Goal: Task Accomplishment & Management: Manage account settings

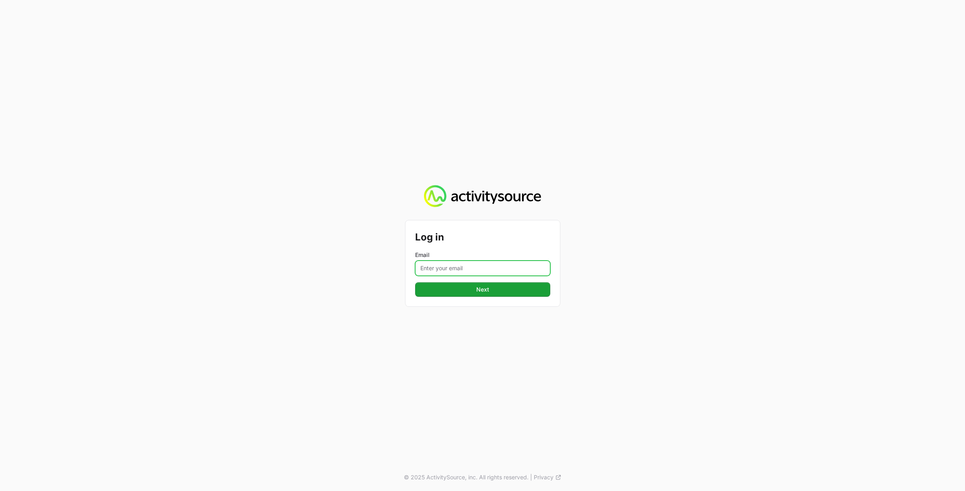
click at [449, 263] on input "Email" at bounding box center [482, 268] width 135 height 15
click at [415, 282] on button "Next" at bounding box center [482, 289] width 135 height 14
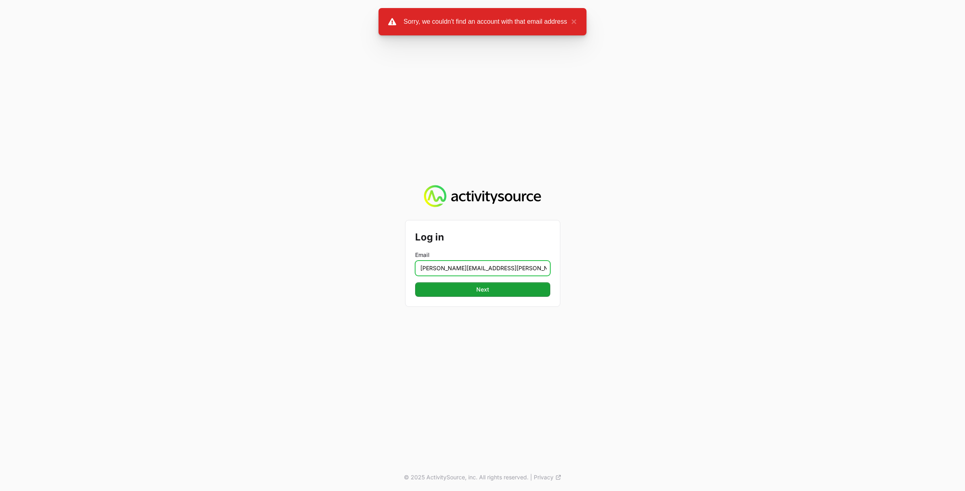
click at [466, 269] on input "[PERSON_NAME][EMAIL_ADDRESS][PERSON_NAME][DOMAIN_NAME]" at bounding box center [482, 268] width 135 height 15
type input "[PERSON_NAME][EMAIL_ADDRESS][PERSON_NAME][DOMAIN_NAME]"
click at [415, 282] on button "Next" at bounding box center [482, 289] width 135 height 14
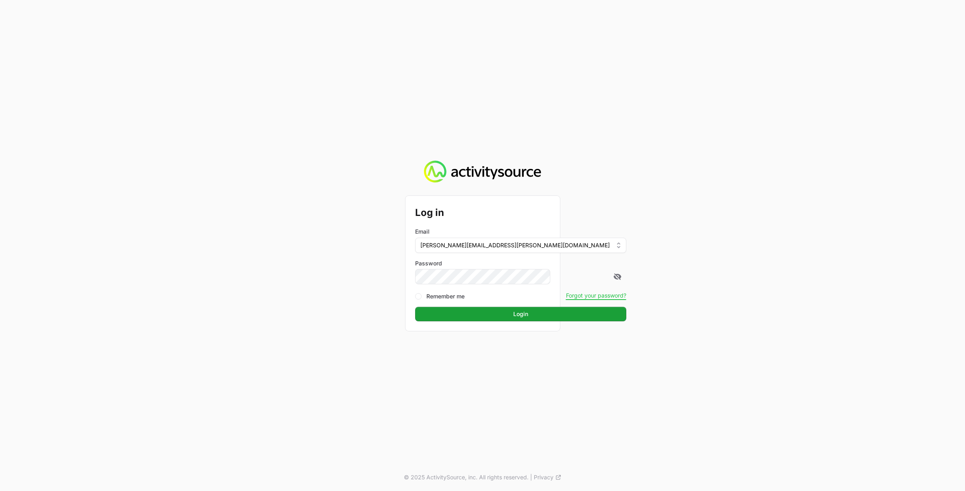
click at [415, 307] on button "Login" at bounding box center [520, 314] width 211 height 14
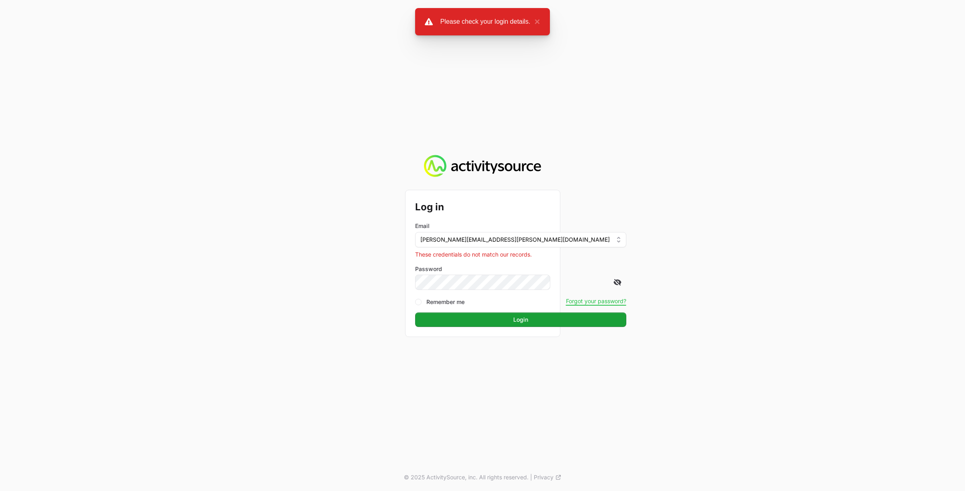
click at [613, 285] on icon at bounding box center [617, 282] width 8 height 8
click at [415, 313] on button "Login" at bounding box center [520, 320] width 211 height 14
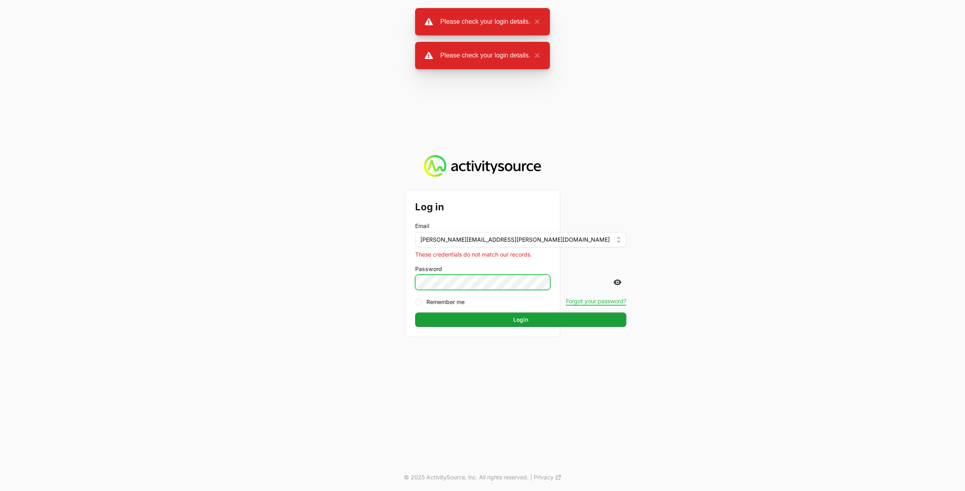
click at [415, 313] on button "Login" at bounding box center [520, 320] width 211 height 14
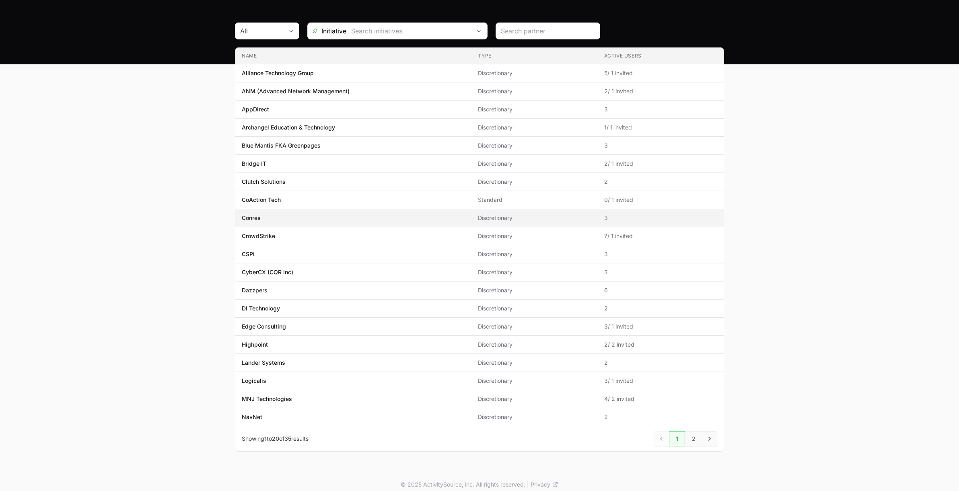
scroll to position [67, 0]
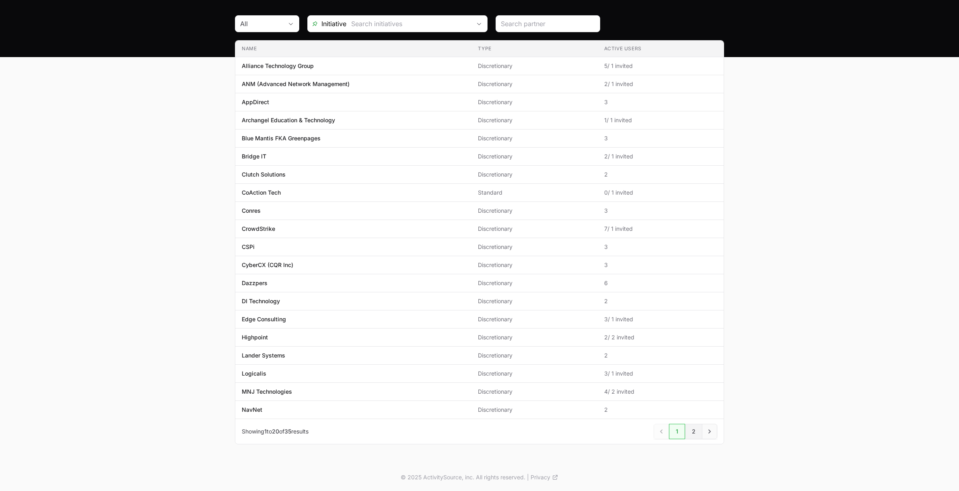
click at [693, 432] on link "2" at bounding box center [693, 431] width 17 height 15
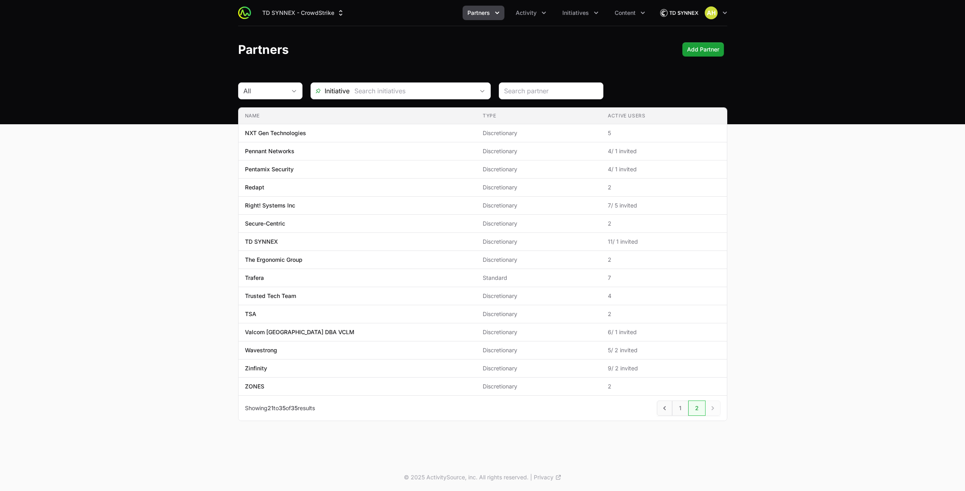
click at [498, 16] on icon "Partners menu" at bounding box center [497, 13] width 8 height 8
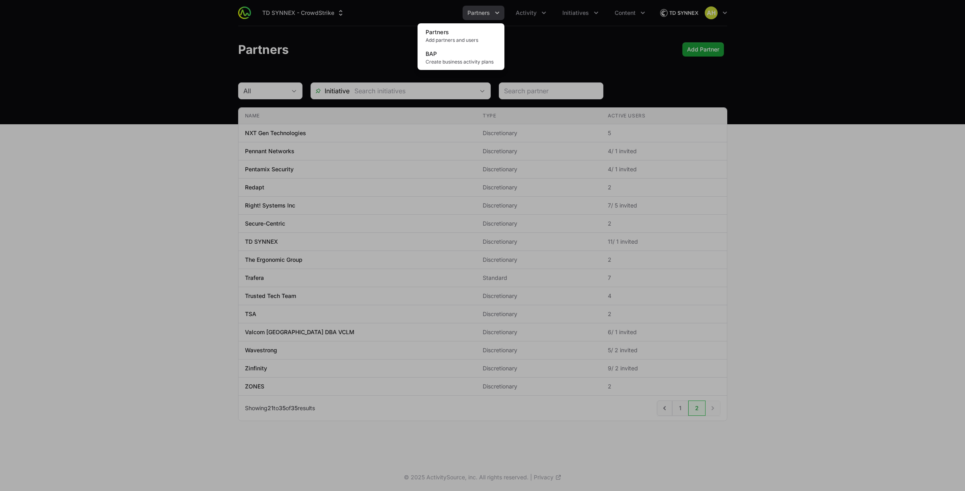
click at [498, 16] on div "Partners menu" at bounding box center [482, 245] width 965 height 491
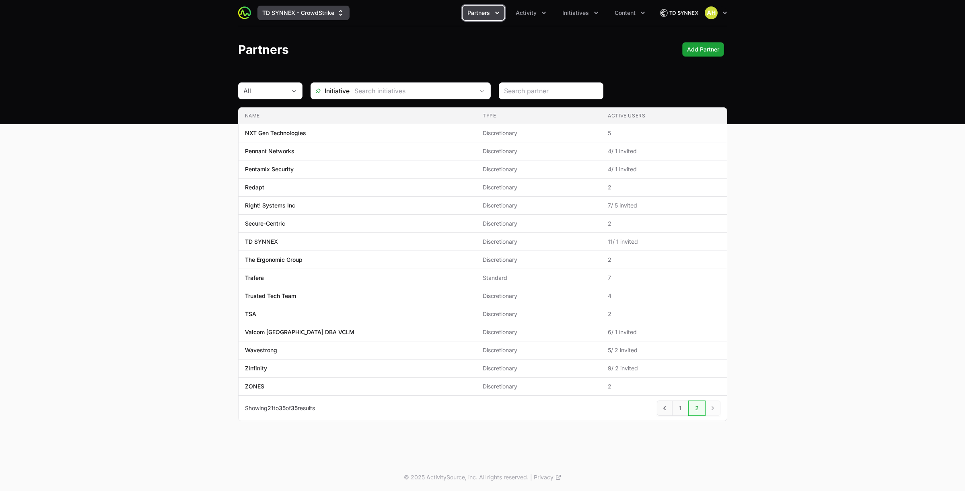
click at [339, 15] on icon "Supplier switch menu" at bounding box center [340, 13] width 3 height 6
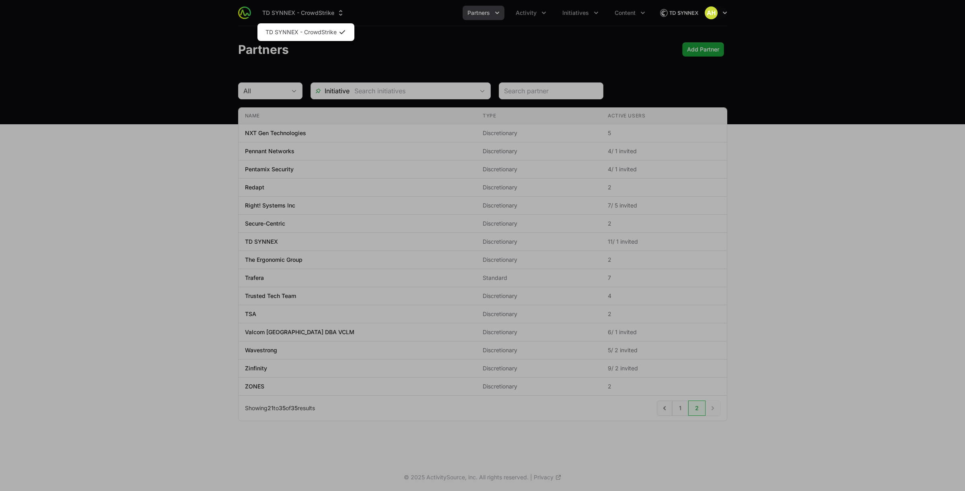
click at [340, 15] on div "Supplier switch menu" at bounding box center [482, 245] width 965 height 491
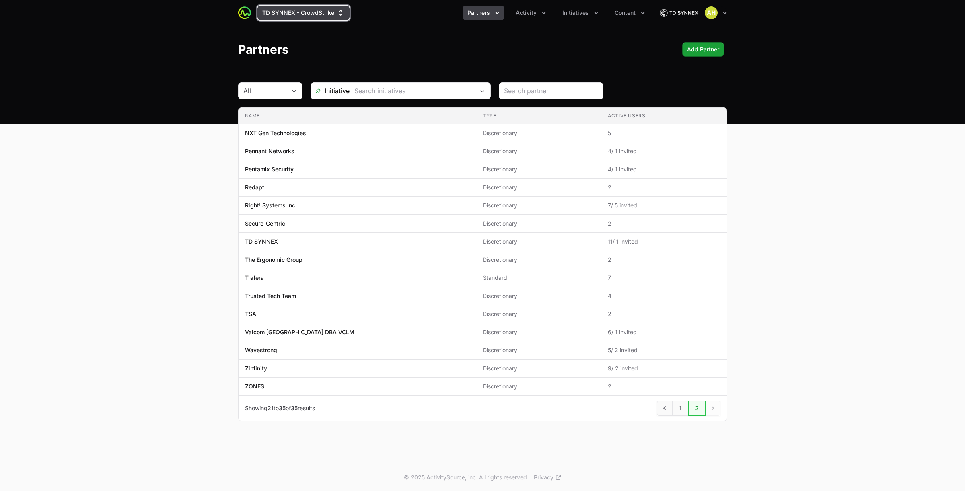
click at [342, 15] on icon "Supplier switch menu" at bounding box center [341, 13] width 8 height 8
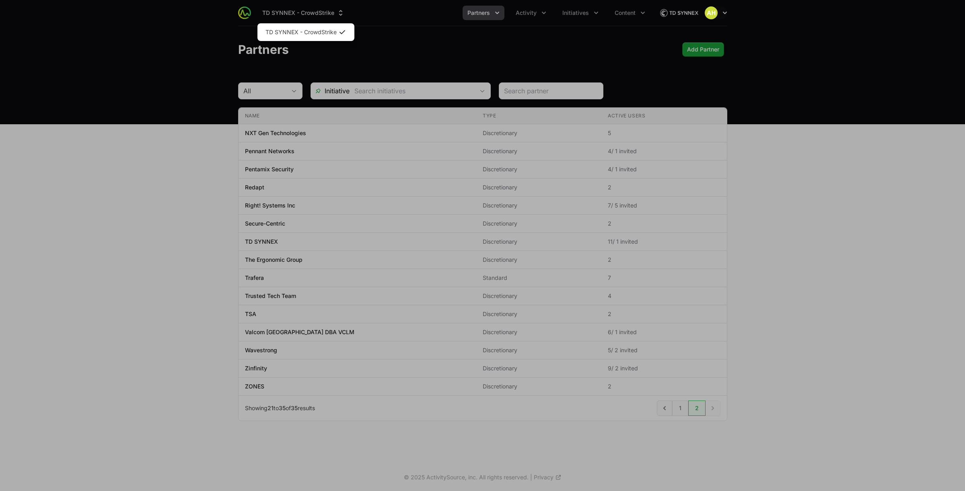
click at [739, 18] on div "Supplier switch menu" at bounding box center [482, 245] width 965 height 491
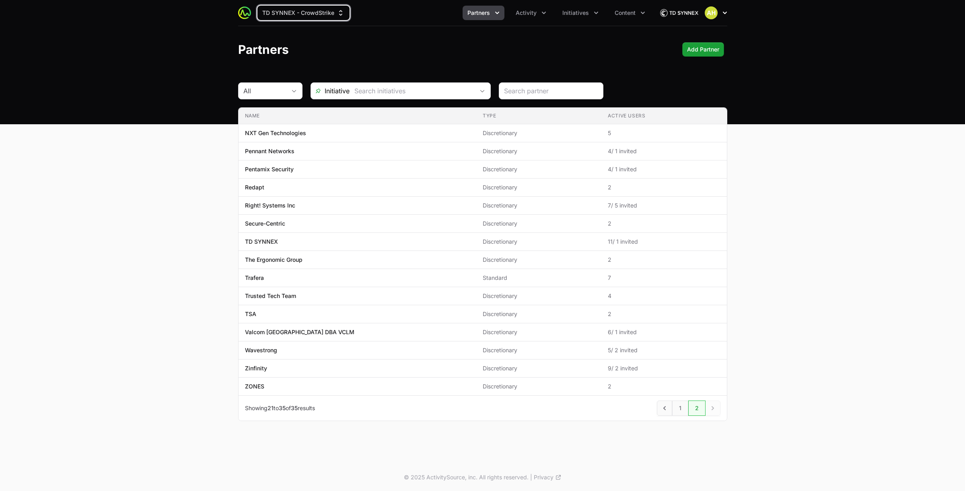
click at [725, 13] on icon "button" at bounding box center [725, 13] width 8 height 8
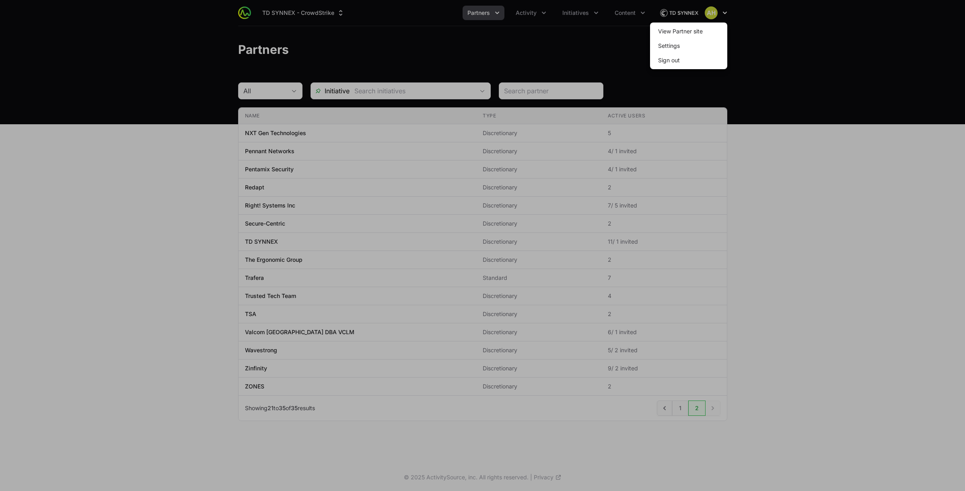
click at [725, 13] on div at bounding box center [482, 245] width 965 height 491
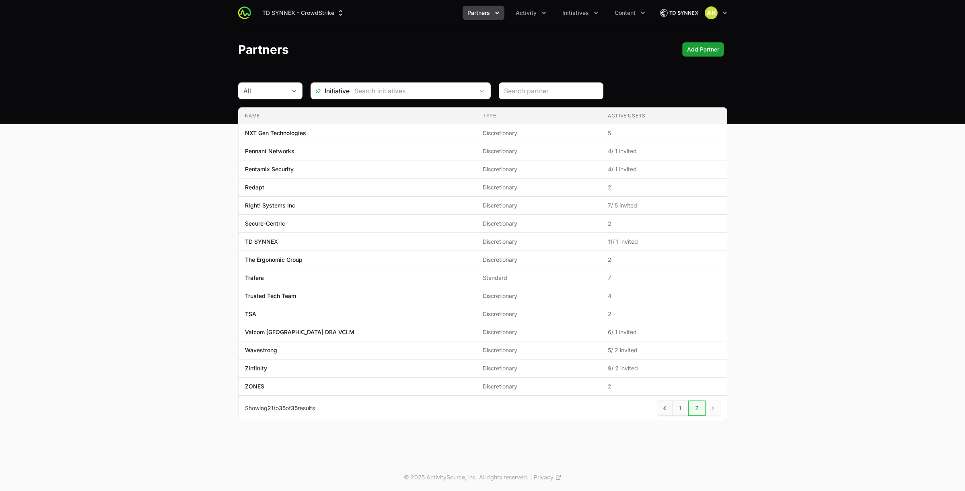
click at [673, 15] on img at bounding box center [679, 13] width 39 height 16
click at [725, 12] on icon "button" at bounding box center [725, 13] width 8 height 8
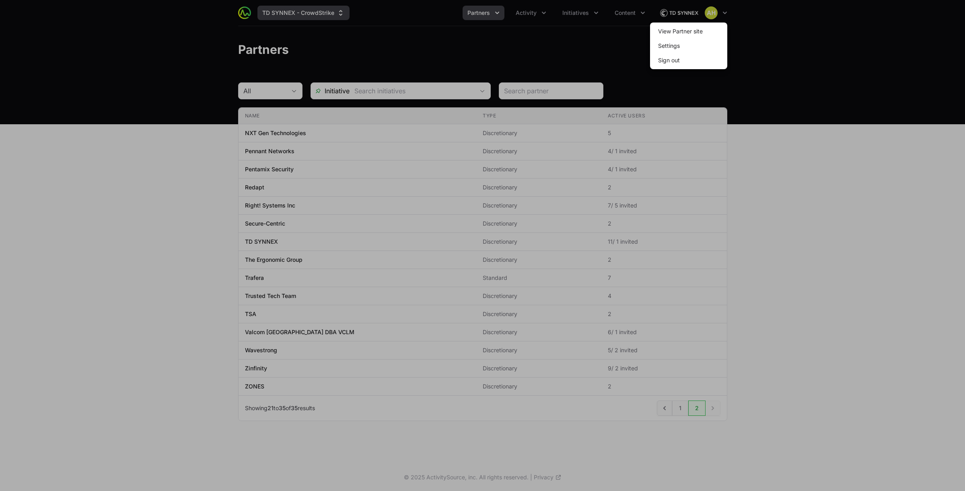
drag, startPoint x: 317, startPoint y: 10, endPoint x: 286, endPoint y: 15, distance: 30.6
click at [312, 10] on div at bounding box center [482, 245] width 965 height 491
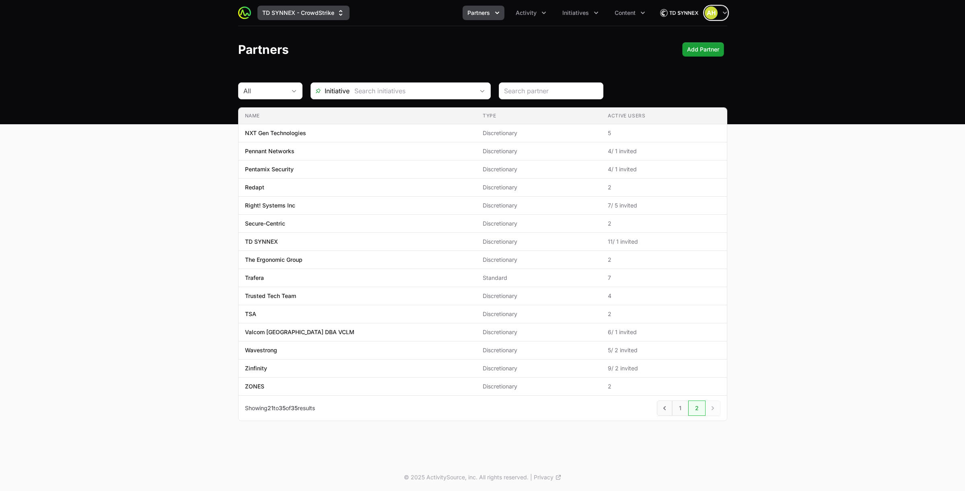
click at [284, 16] on button "TD SYNNEX - CrowdStrike" at bounding box center [303, 13] width 92 height 14
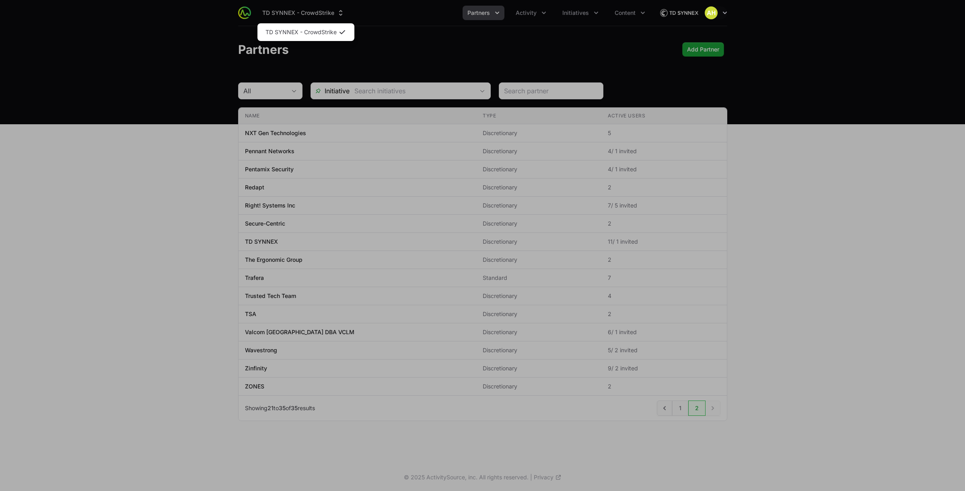
click at [225, 36] on div "Supplier switch menu" at bounding box center [482, 245] width 965 height 491
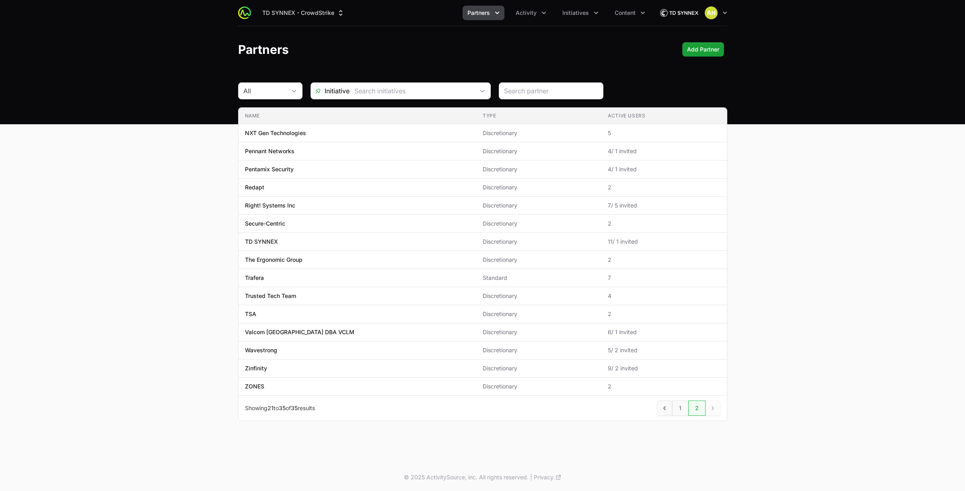
click at [248, 14] on img at bounding box center [244, 12] width 13 height 13
click at [274, 12] on button "TD SYNNEX - CrowdStrike" at bounding box center [303, 13] width 92 height 14
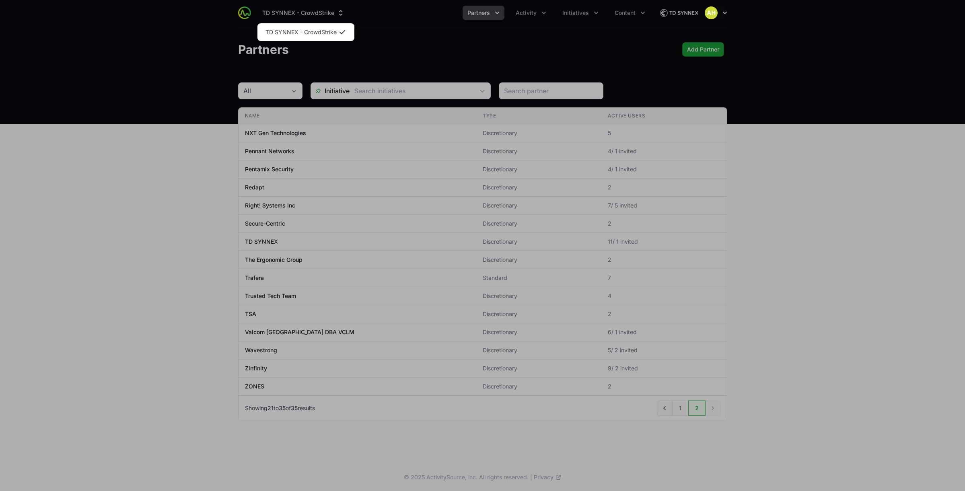
click at [307, 8] on div "Supplier switch menu" at bounding box center [482, 245] width 965 height 491
